Goal: Navigation & Orientation: Go to known website

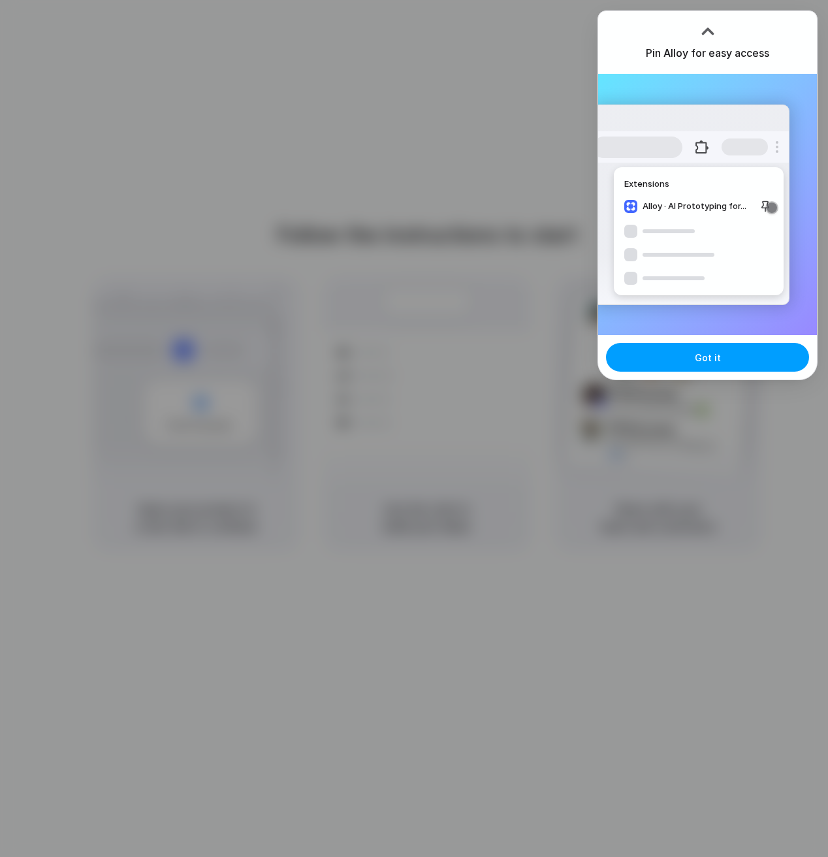
click at [734, 366] on button "Got it" at bounding box center [707, 357] width 203 height 29
